Goal: Task Accomplishment & Management: Manage account settings

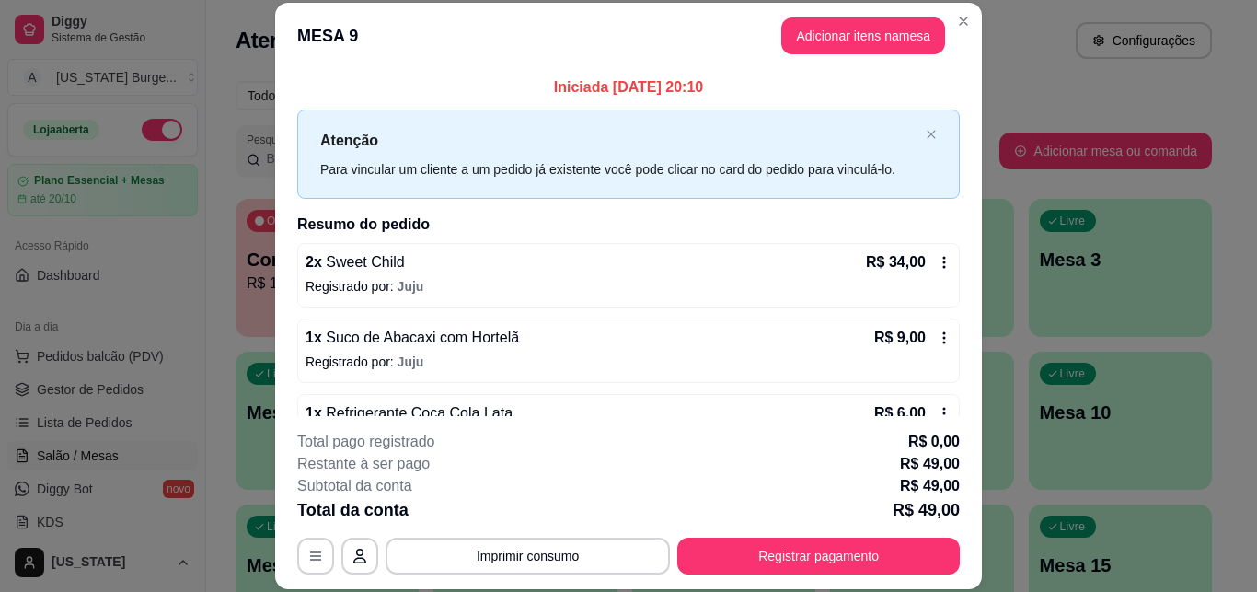
scroll to position [50, 0]
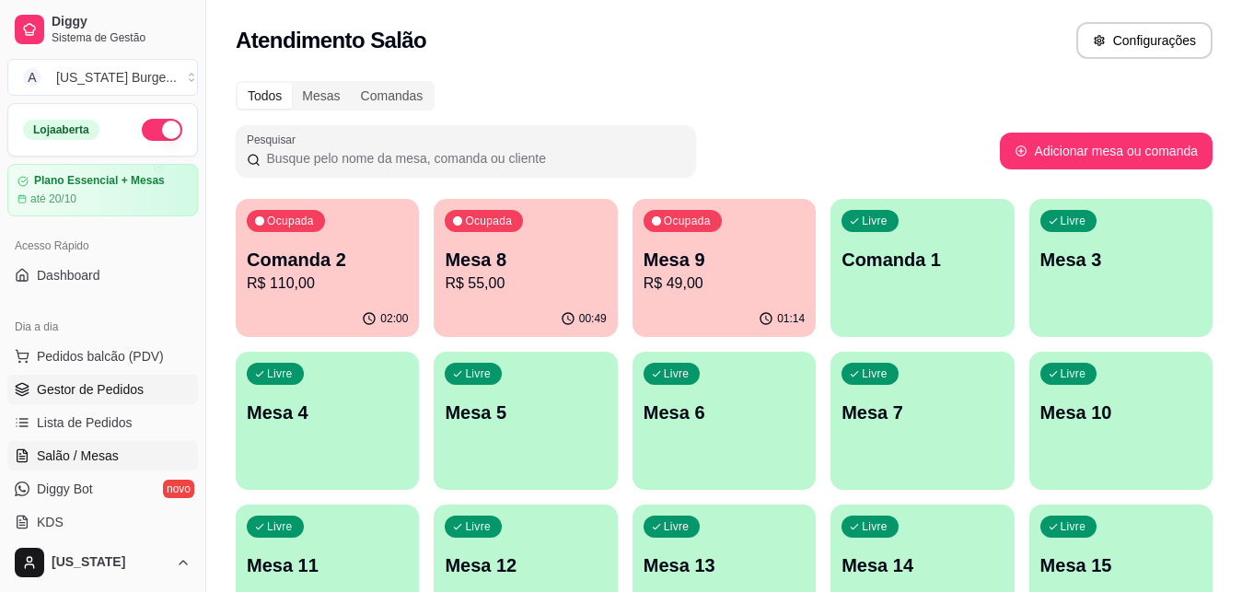
click at [100, 396] on span "Gestor de Pedidos" at bounding box center [90, 389] width 107 height 18
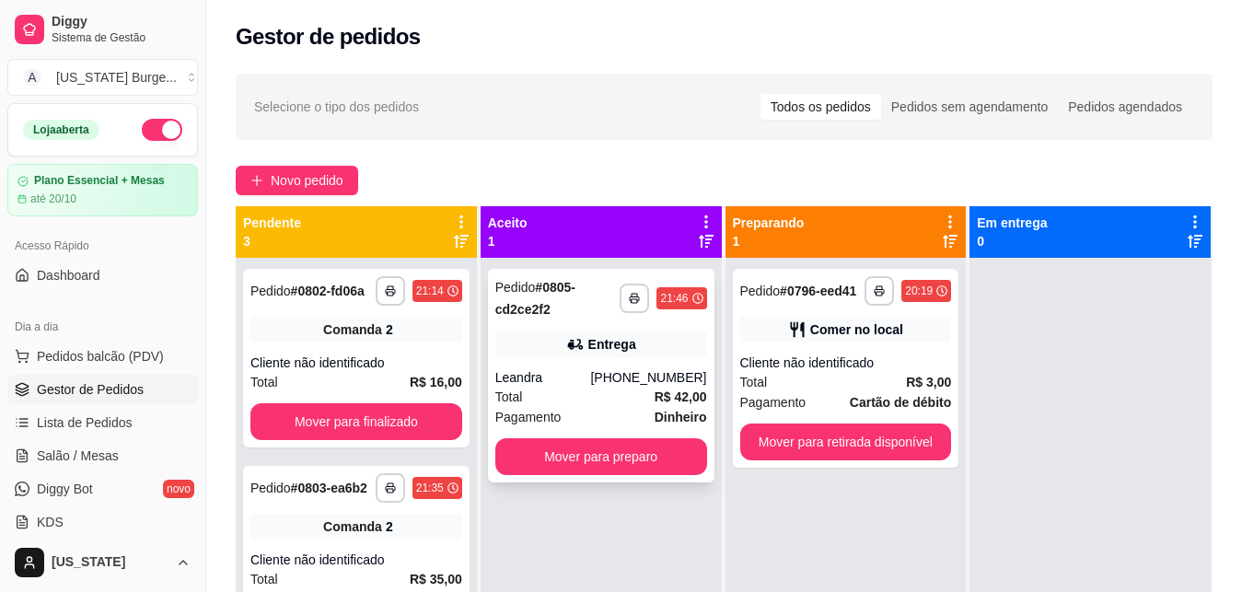
click at [530, 395] on div "Total R$ 42,00" at bounding box center [601, 397] width 212 height 20
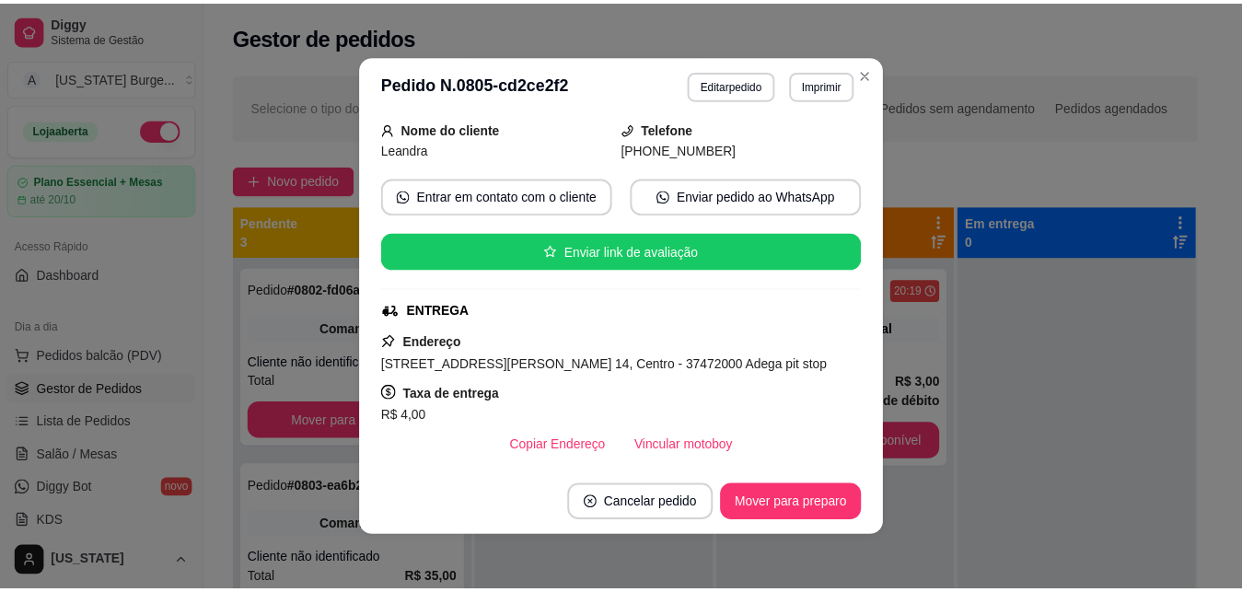
scroll to position [118, 0]
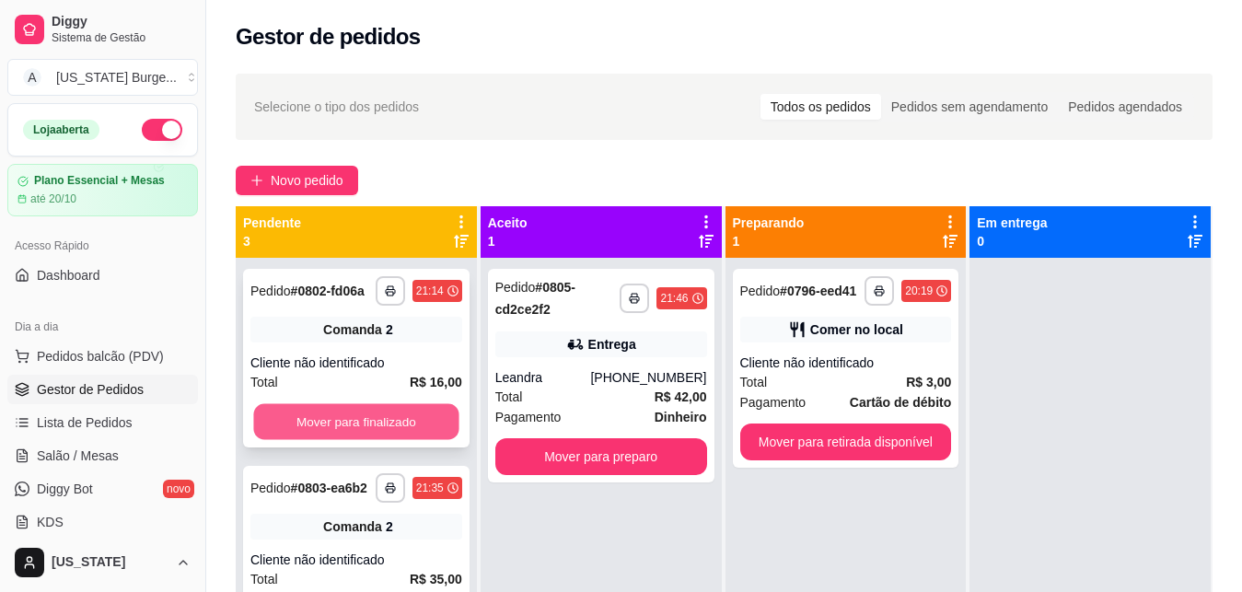
click at [367, 422] on button "Mover para finalizado" at bounding box center [355, 422] width 205 height 36
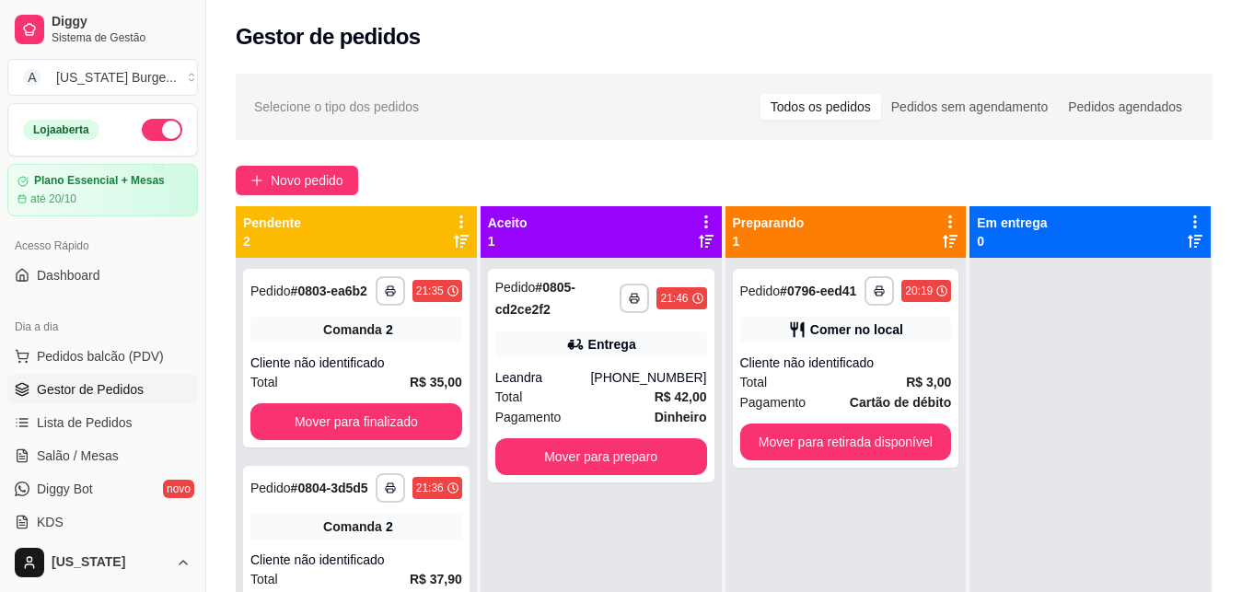
click at [367, 422] on button "Mover para finalizado" at bounding box center [356, 421] width 212 height 37
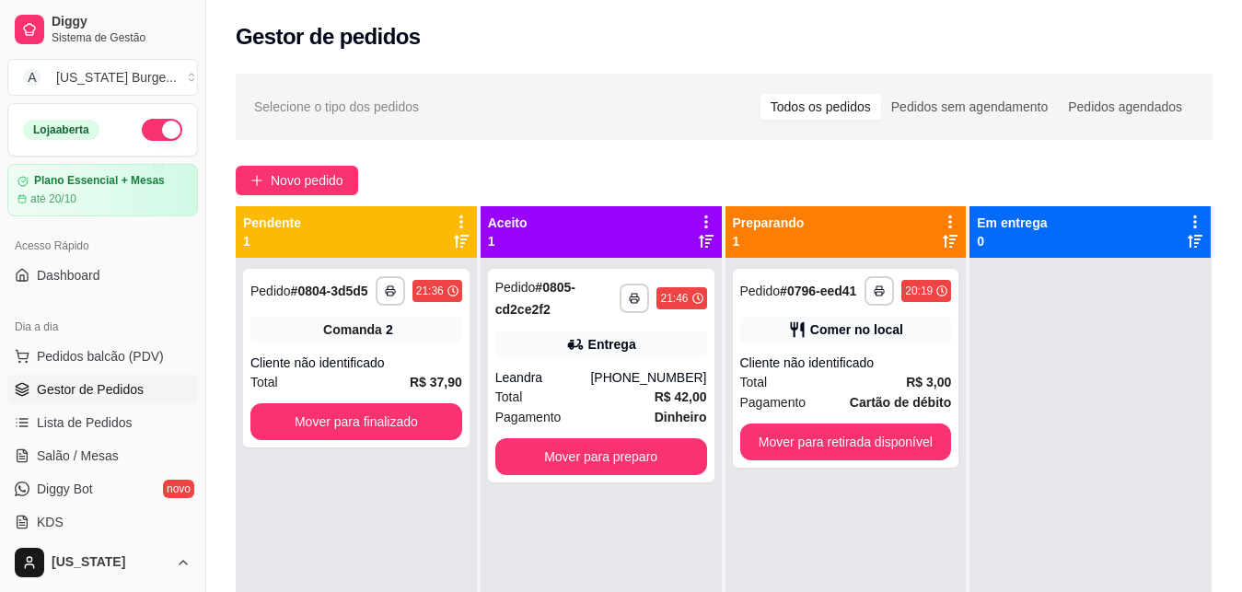
click at [367, 422] on button "Mover para finalizado" at bounding box center [356, 421] width 212 height 37
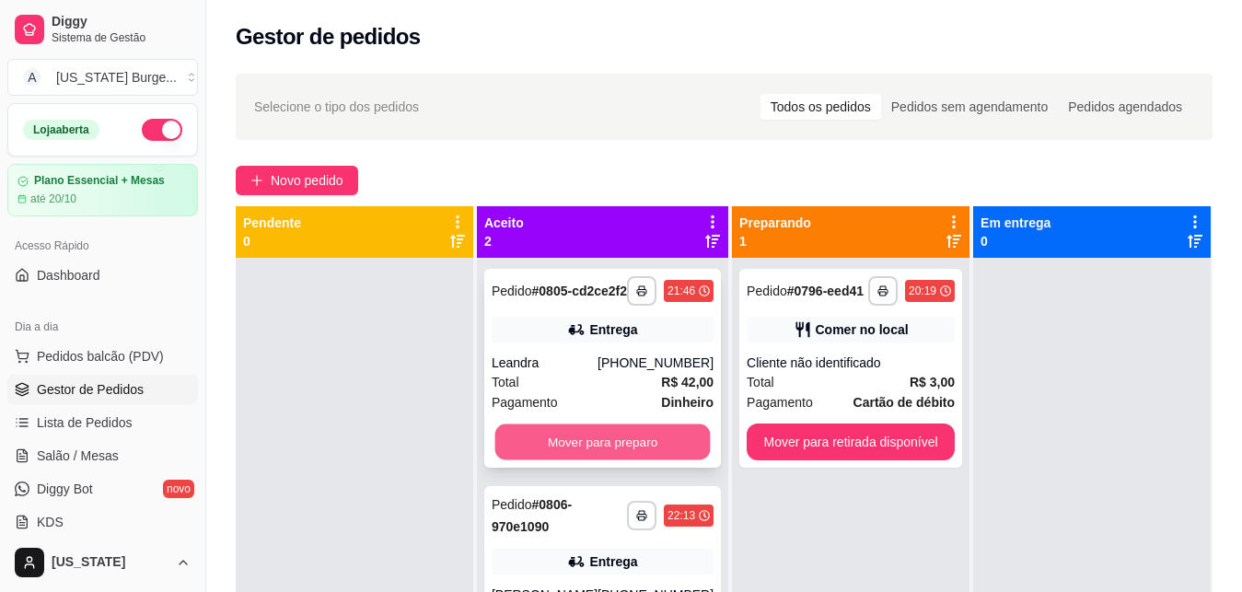
click at [562, 446] on button "Mover para preparo" at bounding box center [602, 442] width 215 height 36
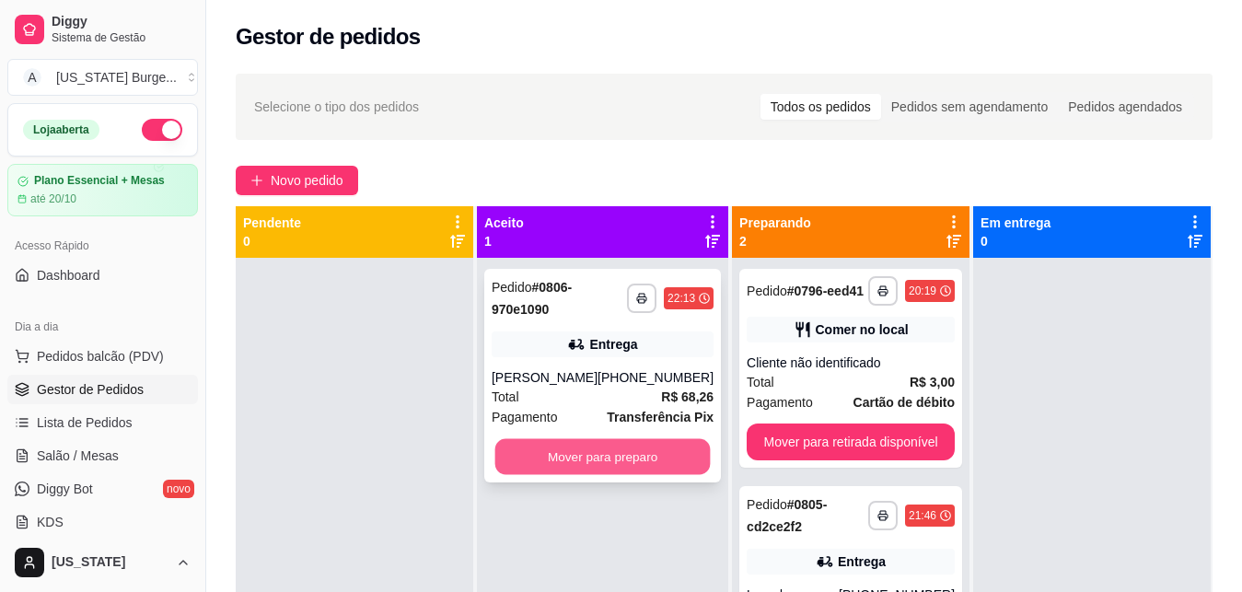
click at [584, 462] on button "Mover para preparo" at bounding box center [602, 457] width 215 height 36
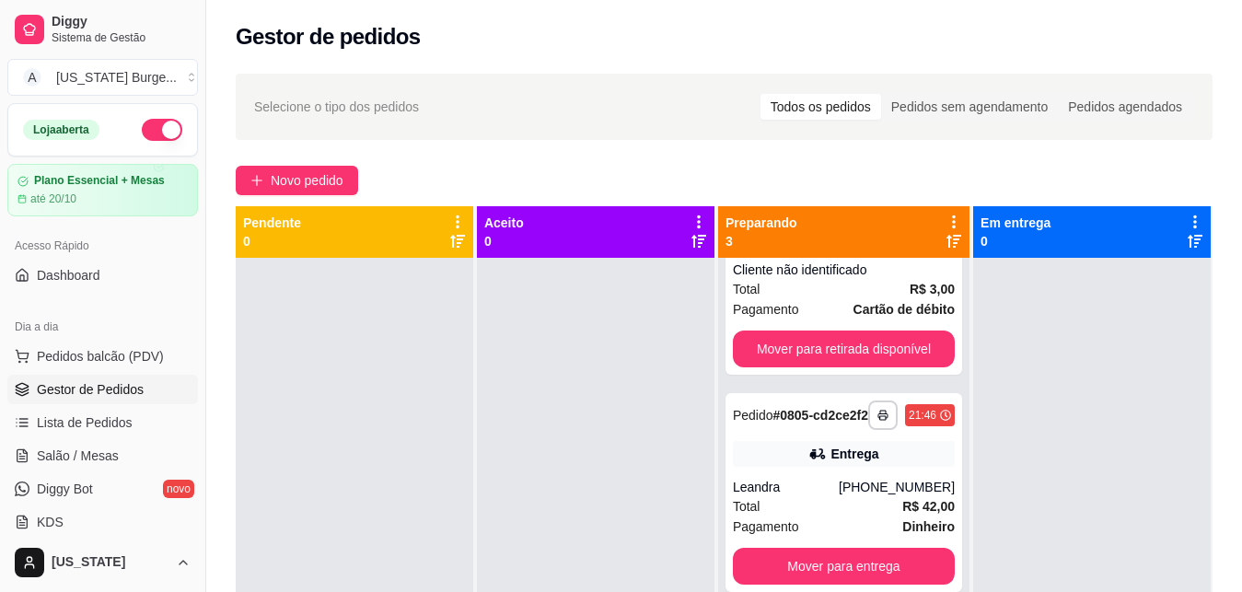
scroll to position [122, 0]
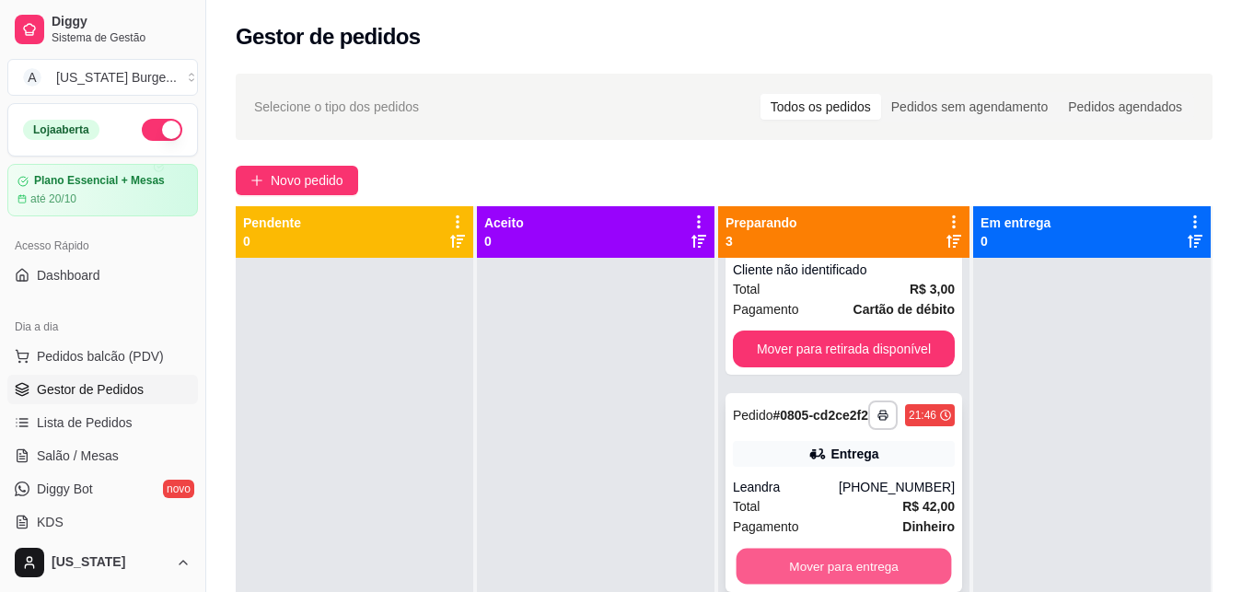
click at [821, 558] on button "Mover para entrega" at bounding box center [842, 567] width 215 height 36
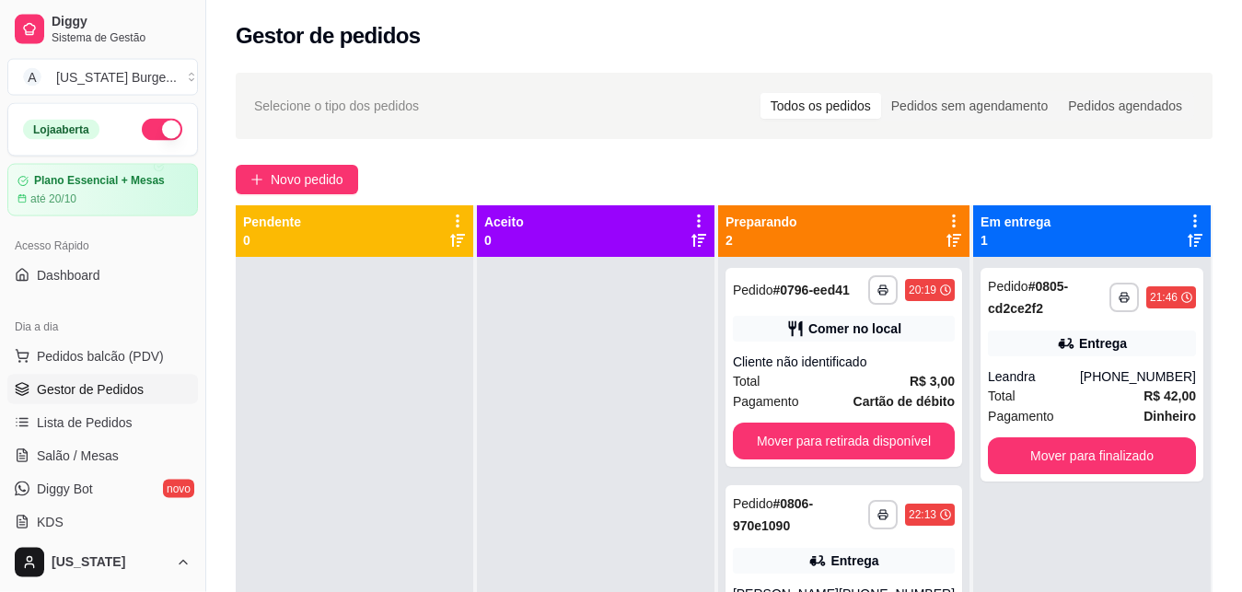
scroll to position [0, 0]
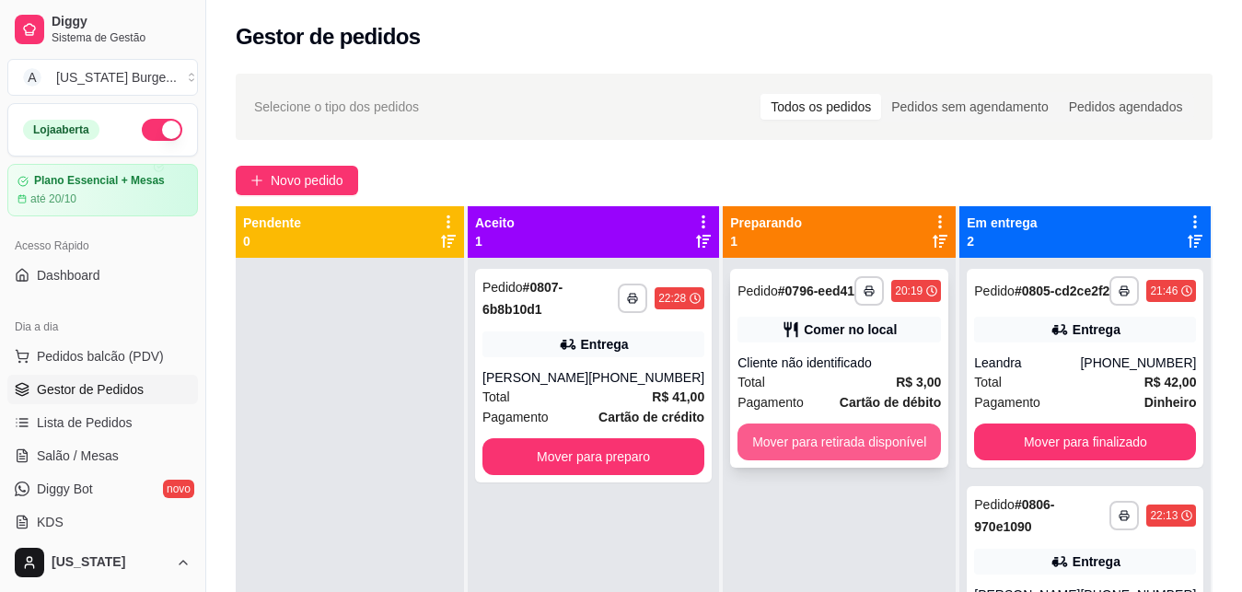
click at [865, 434] on button "Mover para retirada disponível" at bounding box center [838, 441] width 203 height 37
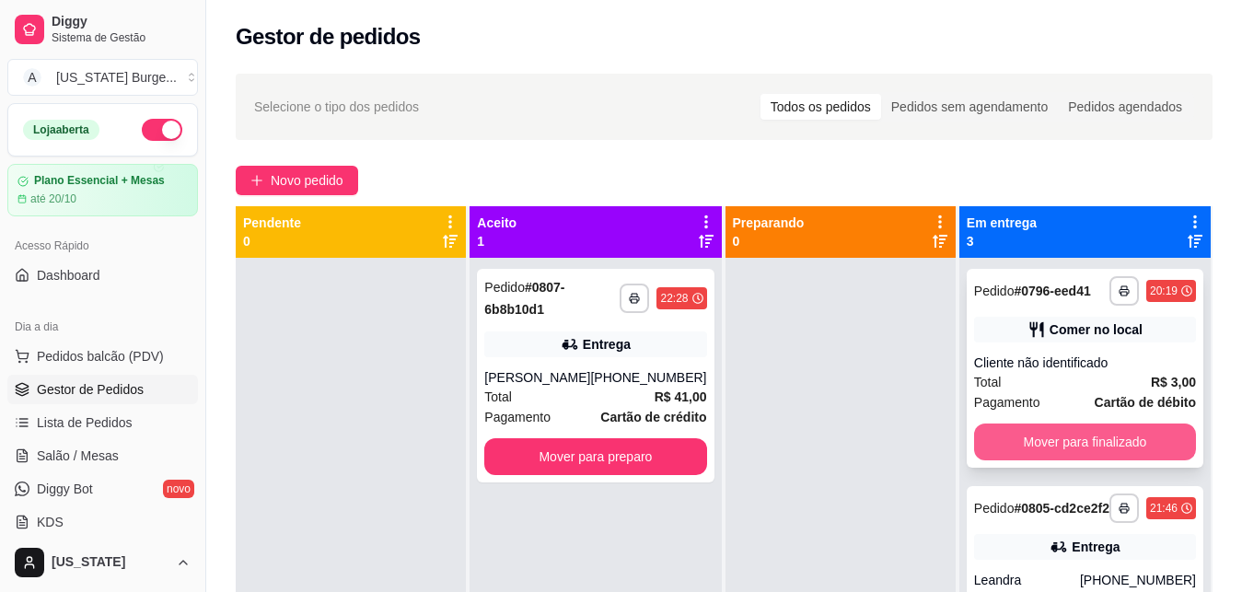
click at [1056, 454] on button "Mover para finalizado" at bounding box center [1085, 441] width 222 height 37
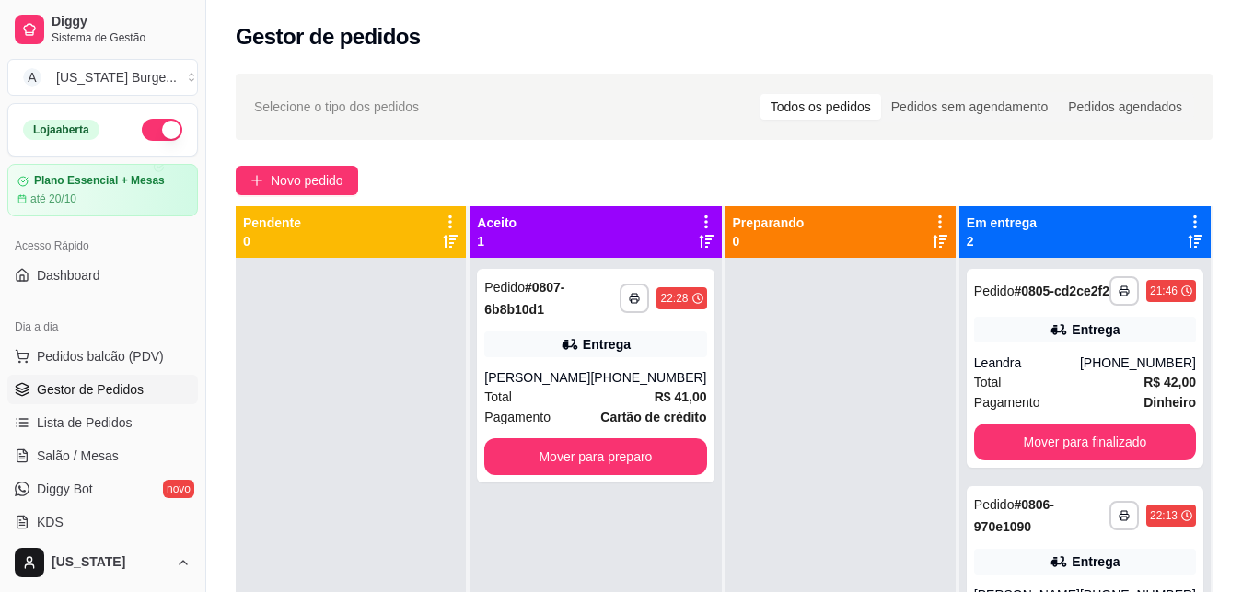
click at [1056, 454] on button "Mover para finalizado" at bounding box center [1085, 441] width 222 height 37
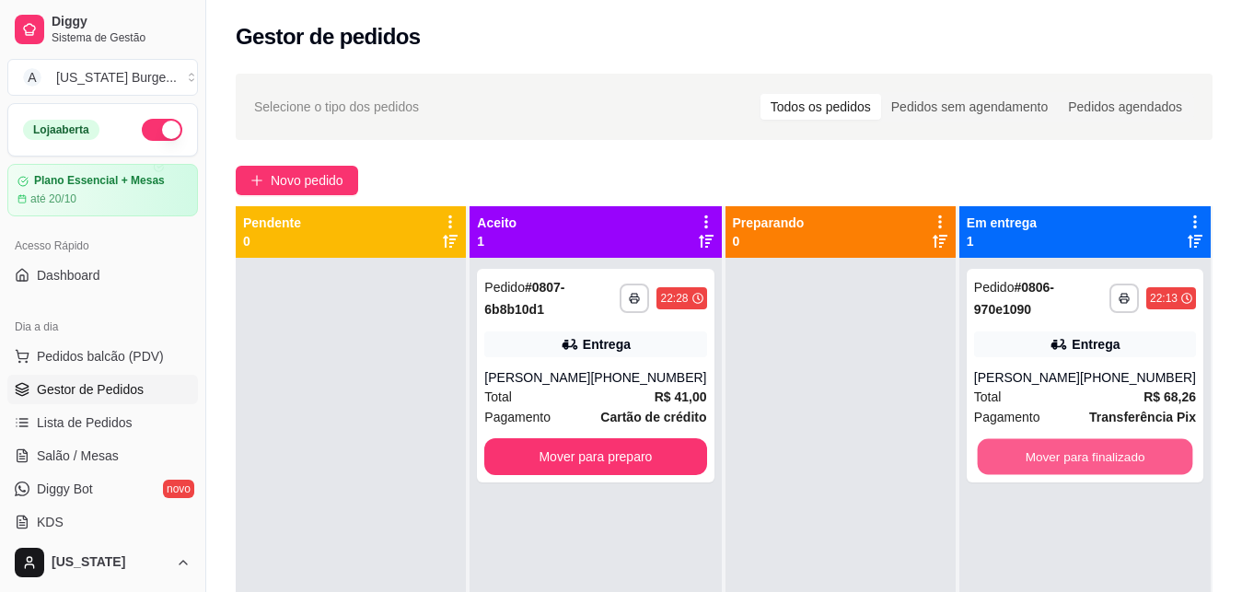
click at [1056, 454] on button "Mover para finalizado" at bounding box center [1084, 457] width 215 height 36
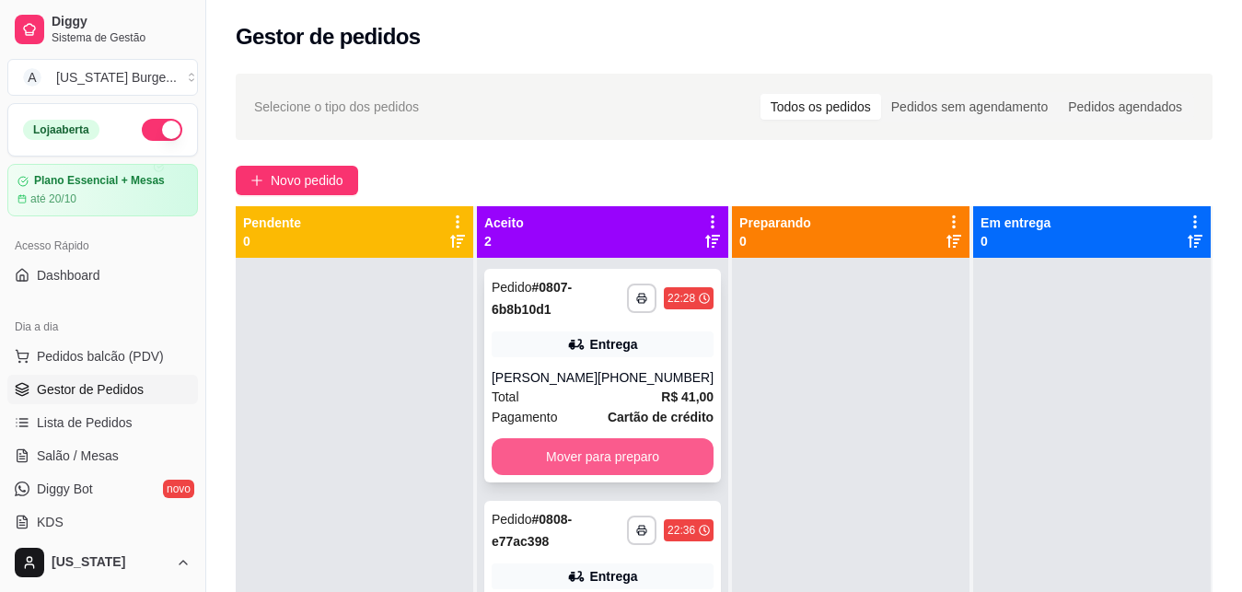
click at [568, 475] on button "Mover para preparo" at bounding box center [602, 456] width 222 height 37
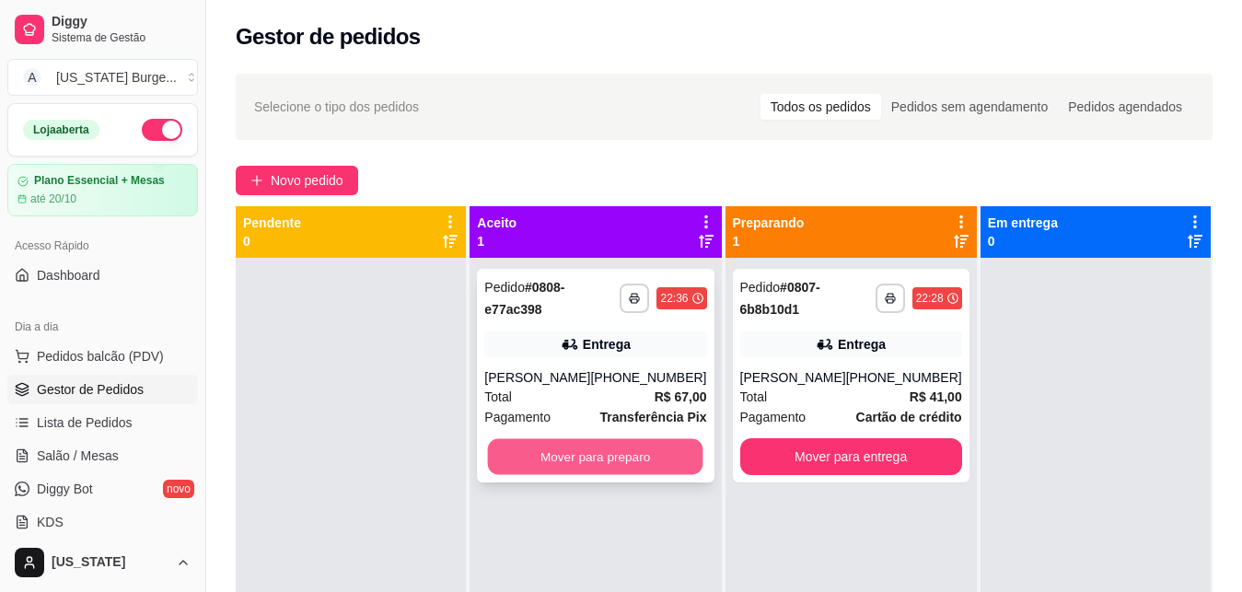
click at [563, 464] on button "Mover para preparo" at bounding box center [595, 457] width 215 height 36
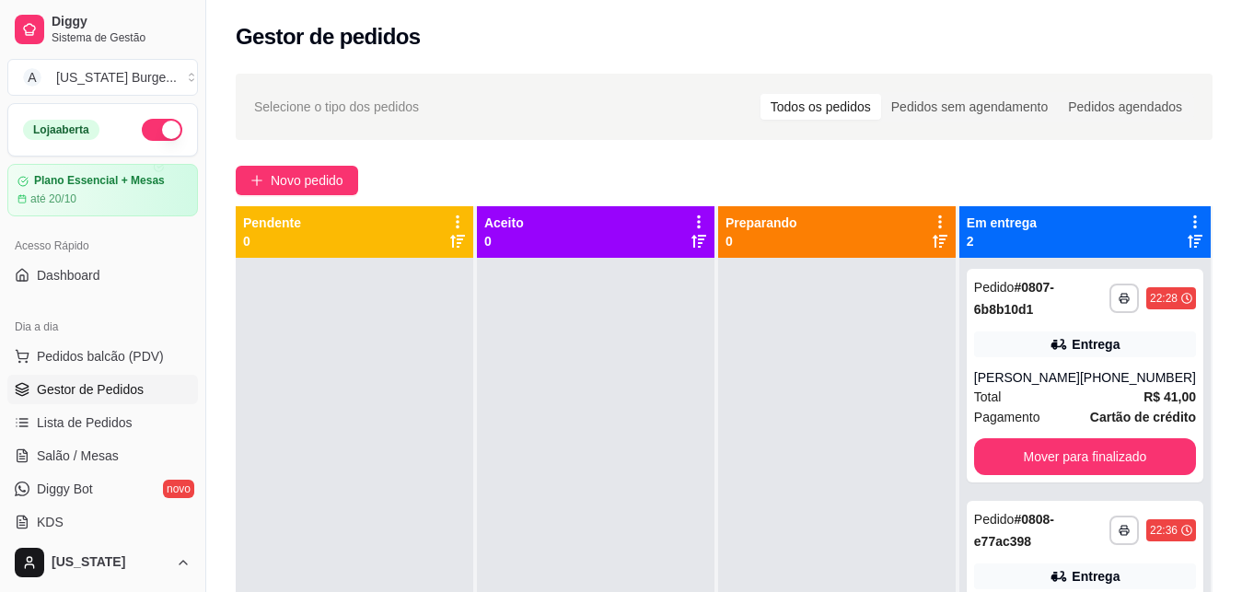
click at [148, 129] on button "button" at bounding box center [162, 130] width 40 height 22
